Goal: Information Seeking & Learning: Learn about a topic

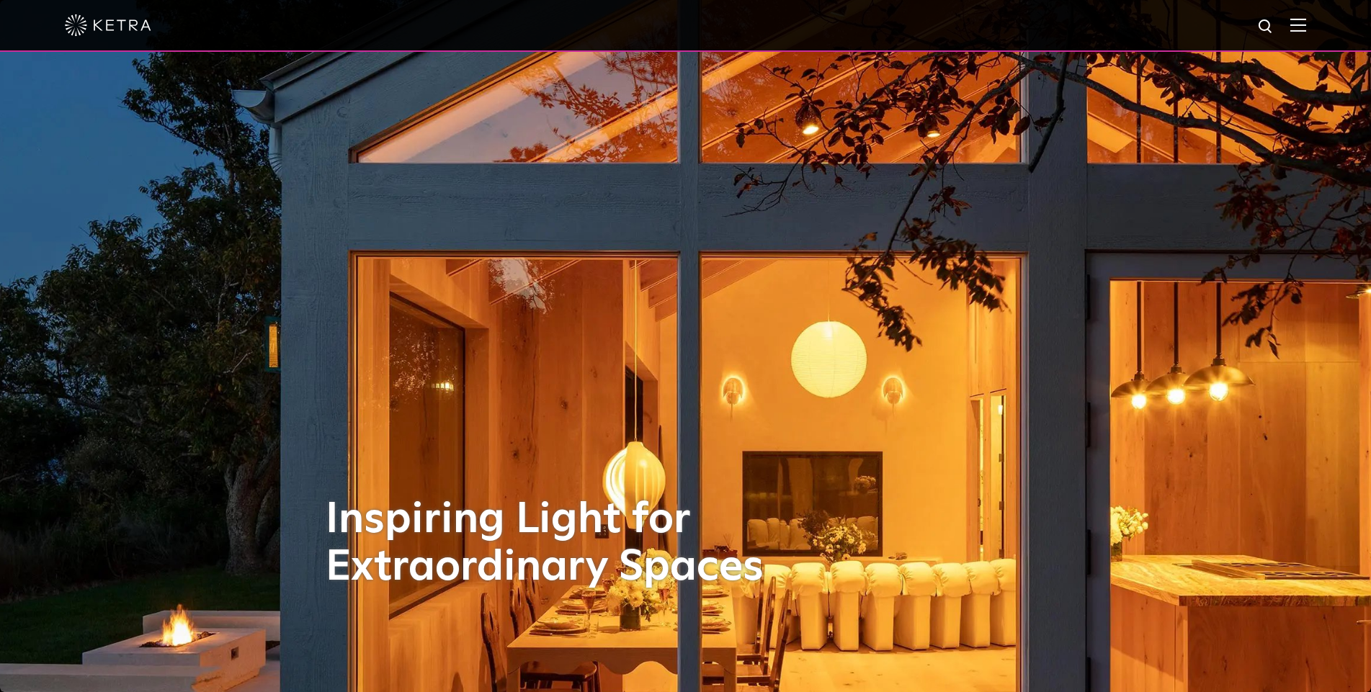
click at [1319, 26] on div at bounding box center [685, 26] width 1371 height 52
click at [1306, 26] on img at bounding box center [1298, 25] width 16 height 14
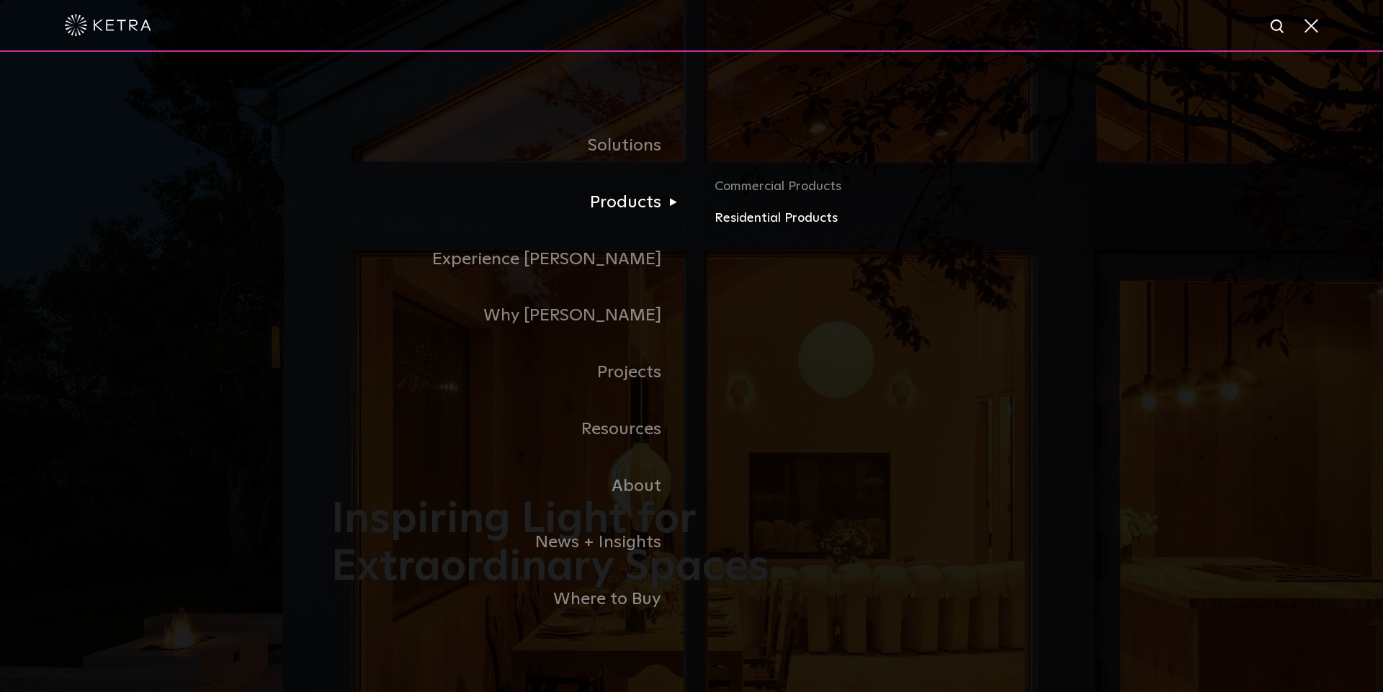
click at [800, 213] on link "Residential Products" at bounding box center [883, 218] width 337 height 21
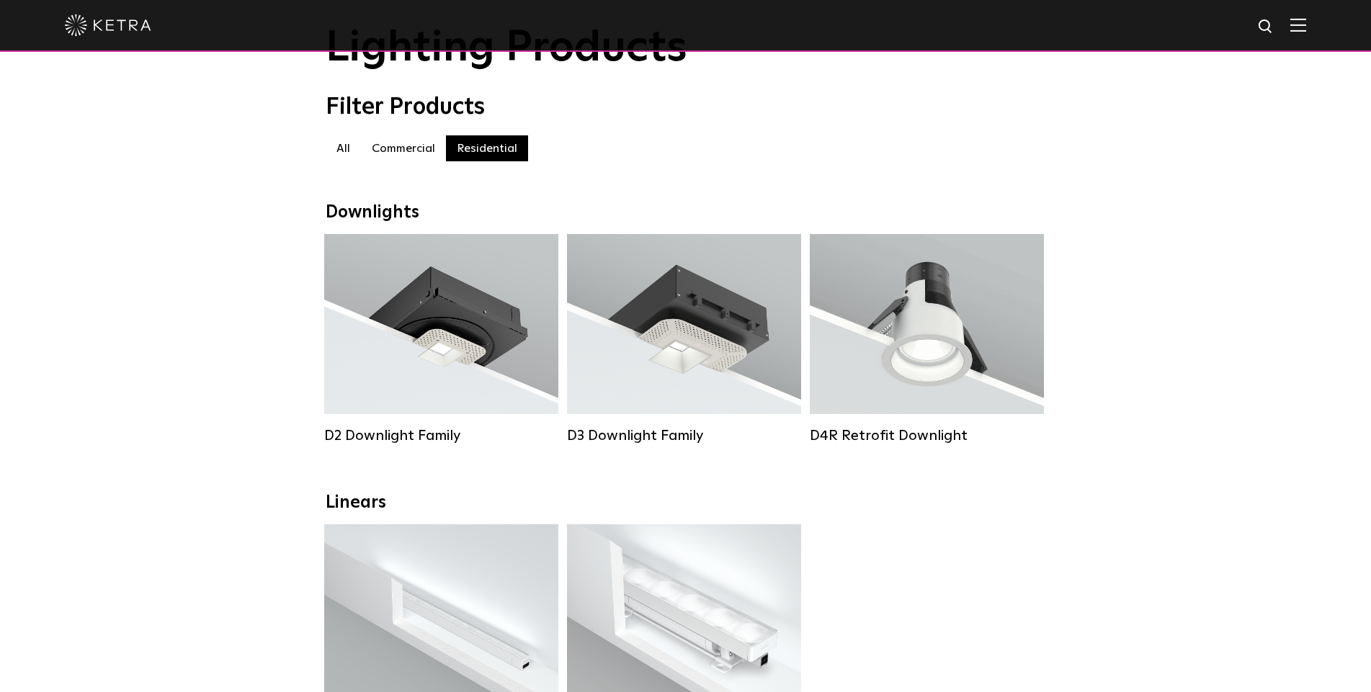
scroll to position [144, 0]
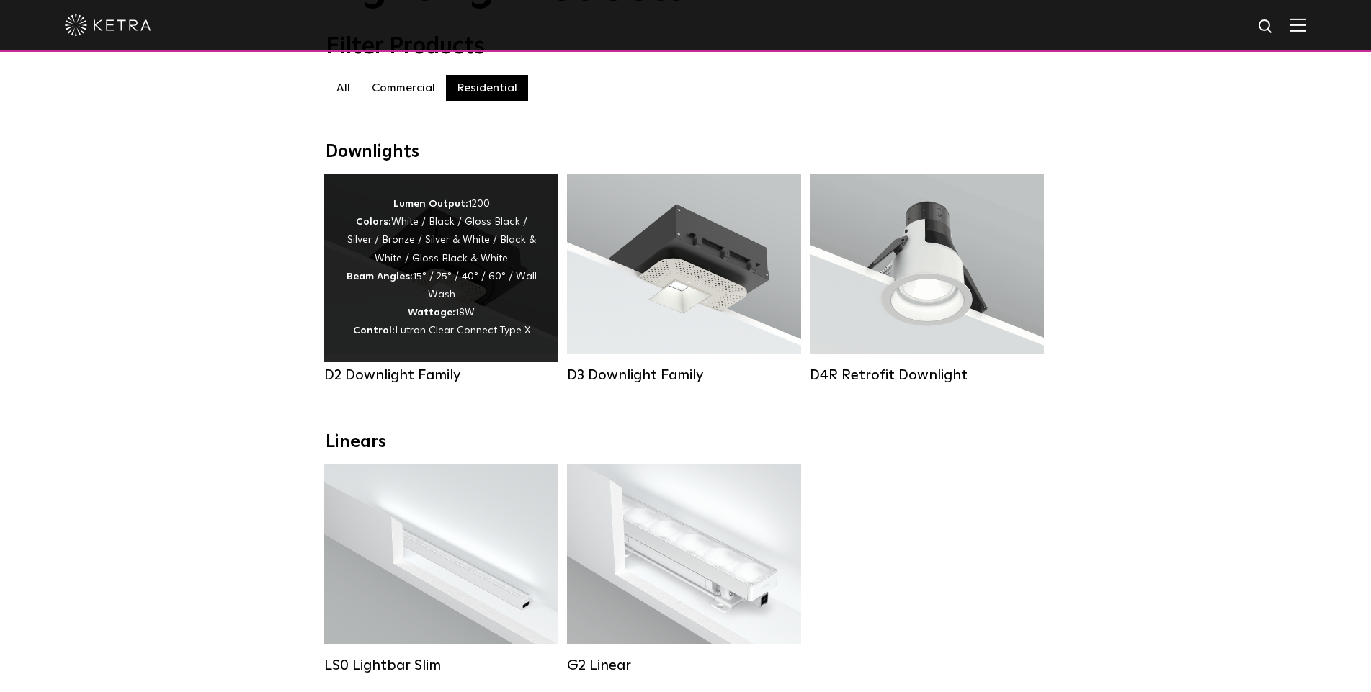
click at [424, 251] on div "Lumen Output: 1200 Colors: White / Black / Gloss Black / Silver / Bronze / Silv…" at bounding box center [441, 268] width 191 height 146
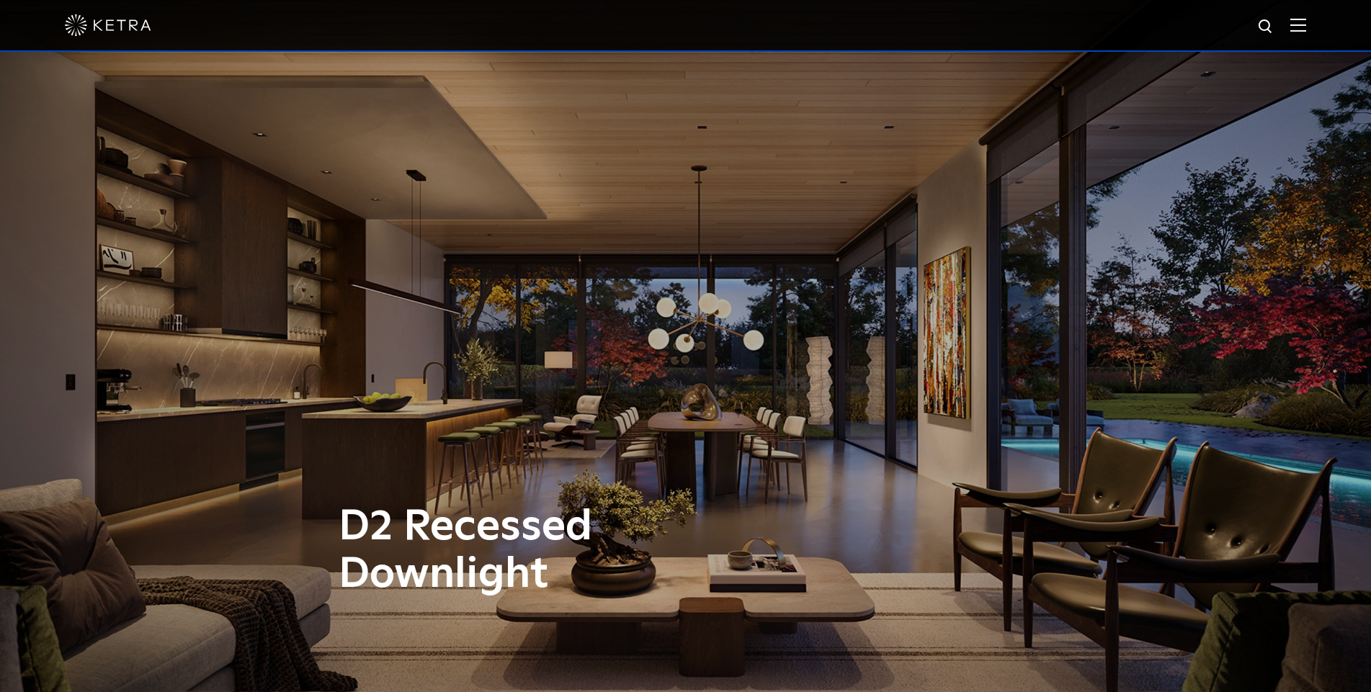
scroll to position [144, 0]
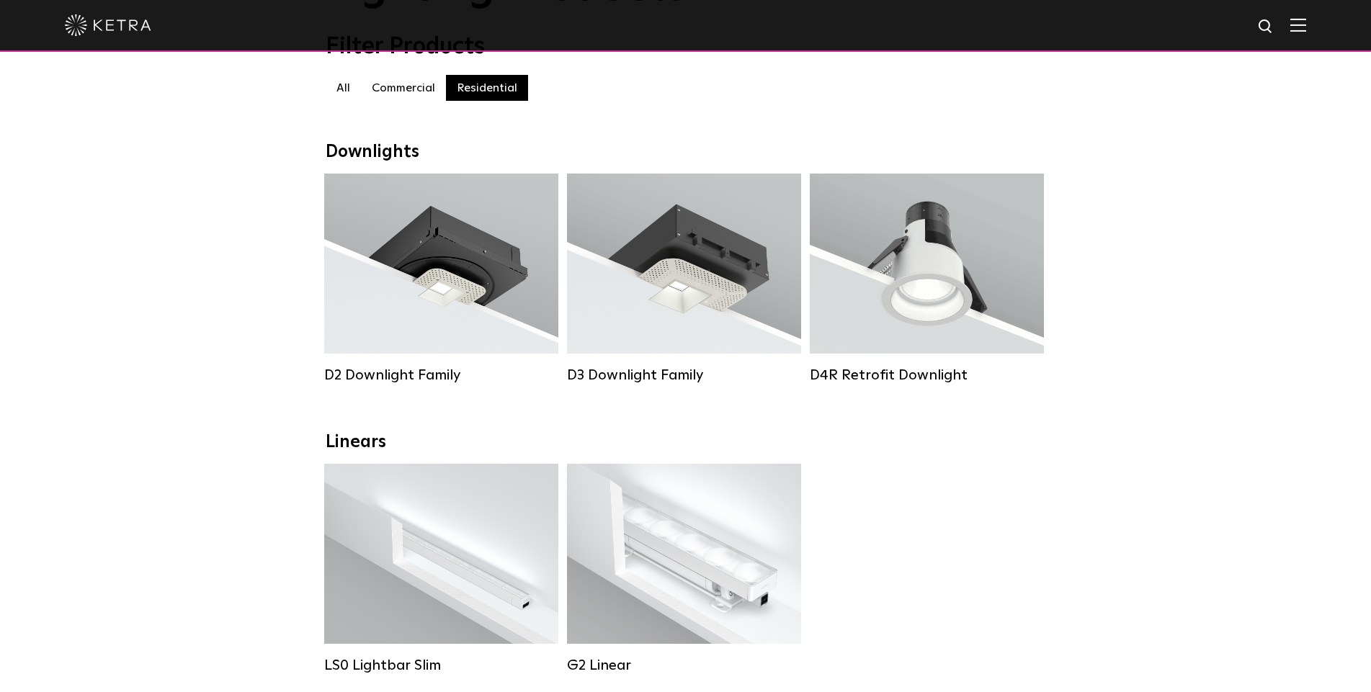
scroll to position [288, 0]
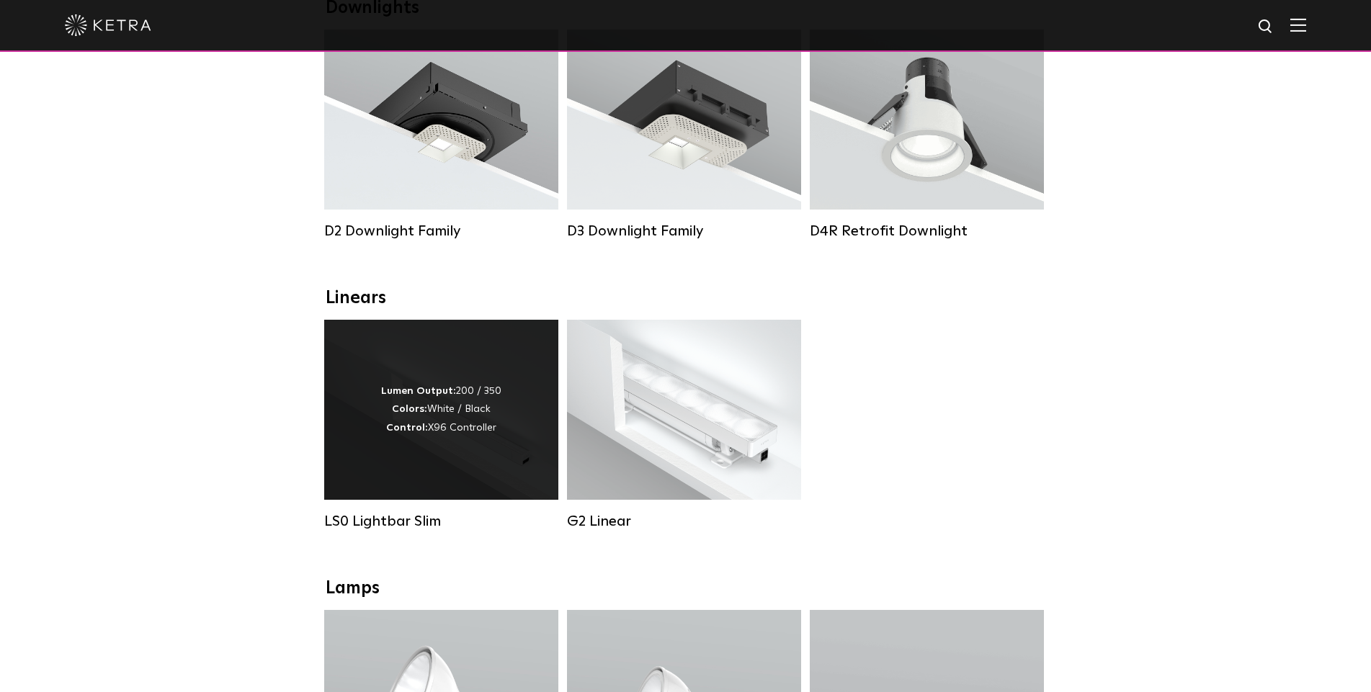
click at [365, 411] on div "Lumen Output: 200 / 350 Colors: White / Black Control: X96 Controller" at bounding box center [441, 410] width 234 height 180
